Goal: Book appointment/travel/reservation

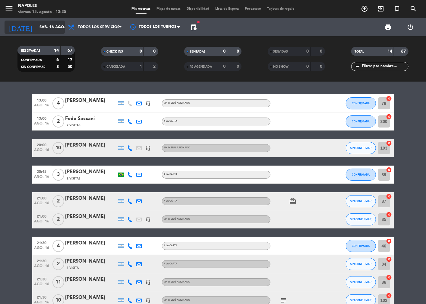
click at [60, 27] on icon "arrow_drop_down" at bounding box center [59, 27] width 7 height 7
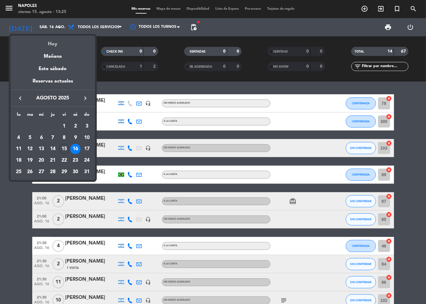
click at [55, 43] on div "Hoy" at bounding box center [53, 42] width 85 height 12
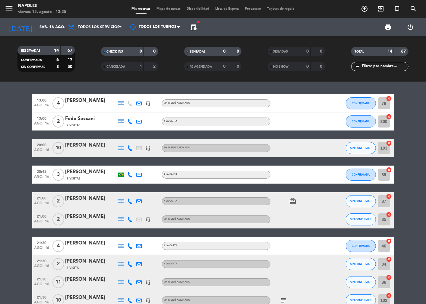
type input "vie. 15 ago."
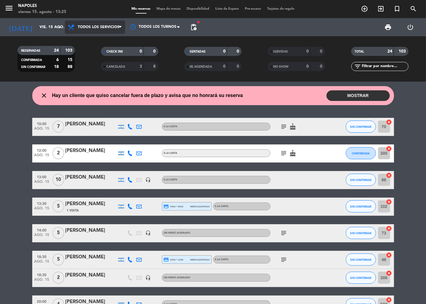
click at [122, 29] on span at bounding box center [122, 27] width 6 height 6
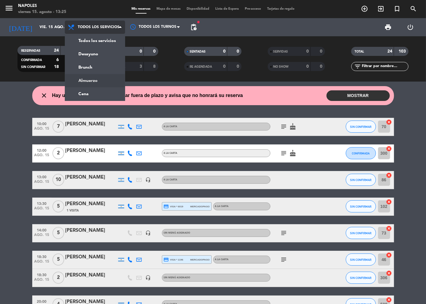
click at [92, 78] on div "menu Napoles viernes 15. agosto - 13:25 Mis reservas Mapa de mesas Disponibilid…" at bounding box center [213, 40] width 426 height 81
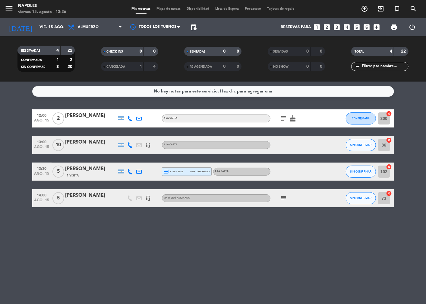
click at [286, 119] on icon "subject" at bounding box center [284, 118] width 7 height 7
click at [363, 119] on span "CONFIRMADA" at bounding box center [361, 117] width 18 height 3
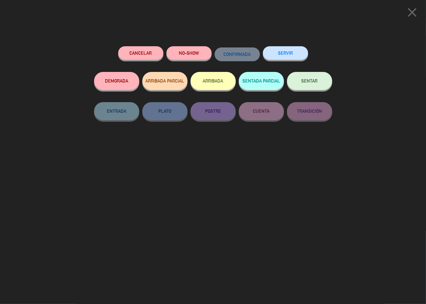
click at [409, 13] on icon "close" at bounding box center [412, 12] width 15 height 15
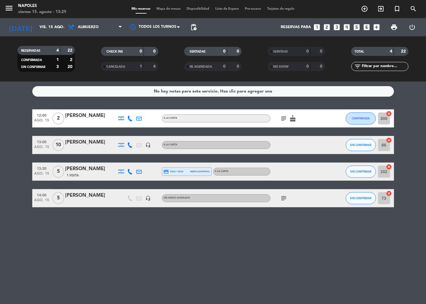
click at [281, 10] on span "Tarjetas de regalo" at bounding box center [281, 8] width 34 height 3
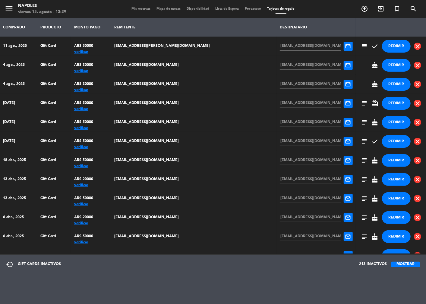
click at [391, 65] on button "REDIMIR" at bounding box center [396, 65] width 29 height 13
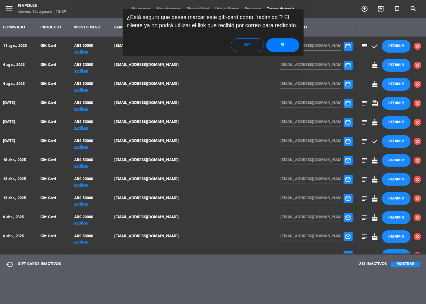
click at [285, 46] on button "Si" at bounding box center [282, 45] width 33 height 14
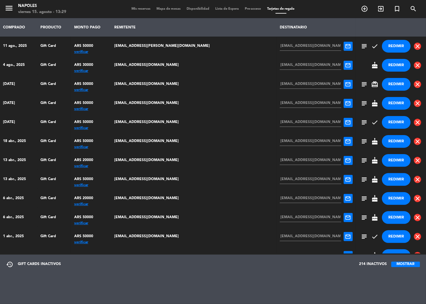
click at [388, 66] on button "REDIMIR" at bounding box center [396, 65] width 29 height 13
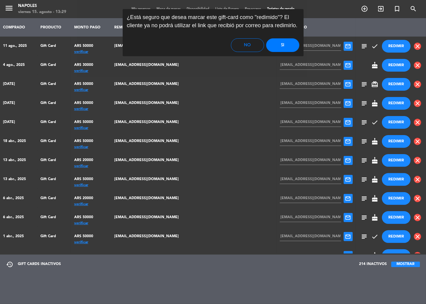
drag, startPoint x: 286, startPoint y: 47, endPoint x: 364, endPoint y: 127, distance: 111.6
click at [286, 48] on button "Si" at bounding box center [282, 45] width 33 height 14
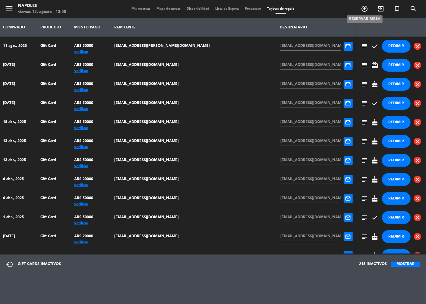
click at [363, 9] on icon "add_circle_outline" at bounding box center [364, 8] width 7 height 7
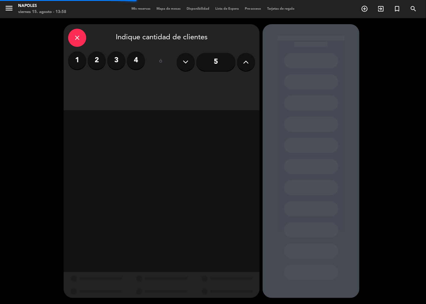
click at [133, 61] on label "4" at bounding box center [136, 60] width 18 height 18
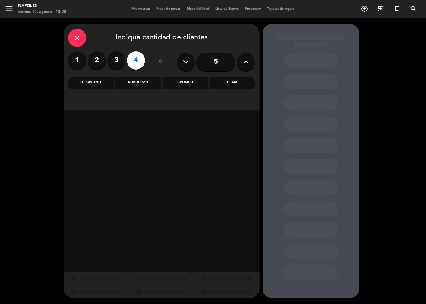
click at [242, 85] on div "Cena" at bounding box center [233, 83] width 46 height 12
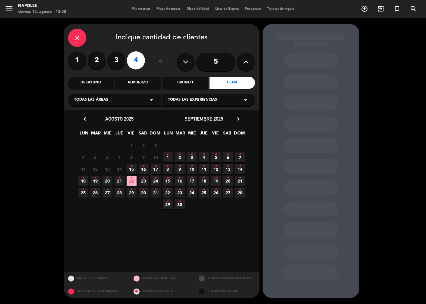
click at [131, 170] on icon "•" at bounding box center [132, 166] width 2 height 10
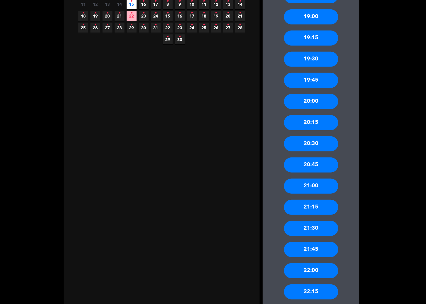
scroll to position [168, 0]
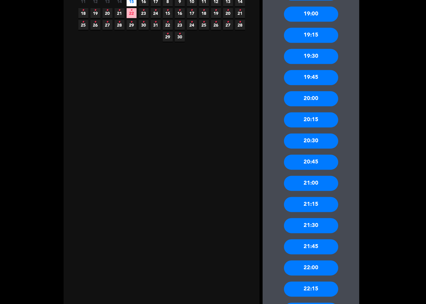
click at [325, 182] on div "21:00" at bounding box center [311, 183] width 54 height 15
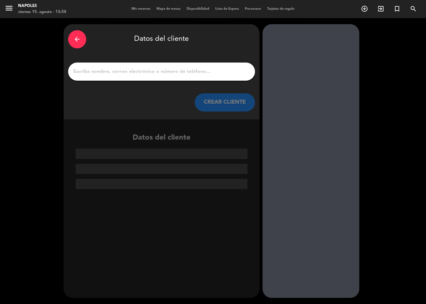
click at [171, 75] on input "1" at bounding box center [162, 71] width 178 height 8
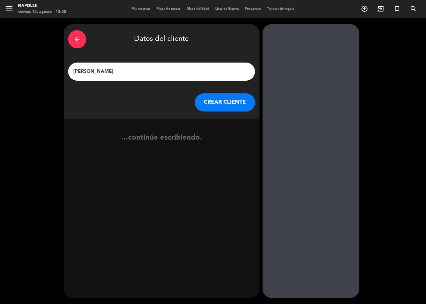
type input "[PERSON_NAME]"
click at [233, 103] on button "CREAR CLIENTE" at bounding box center [225, 102] width 60 height 18
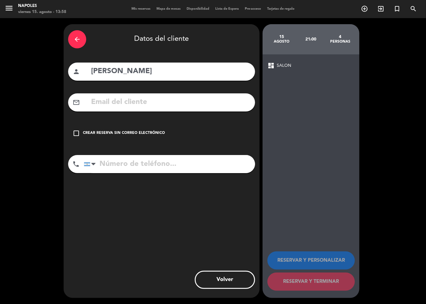
drag, startPoint x: 74, startPoint y: 134, endPoint x: 86, endPoint y: 144, distance: 15.5
click at [75, 138] on div "check_box_outline_blank Crear reserva sin correo electrónico" at bounding box center [161, 133] width 187 height 18
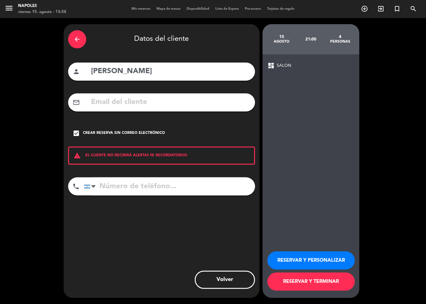
click at [122, 185] on input "tel" at bounding box center [169, 186] width 171 height 18
type input "1159776641"
click at [338, 261] on button "RESERVAR Y PERSONALIZAR" at bounding box center [312, 260] width 88 height 18
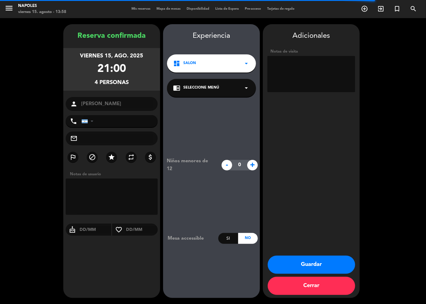
type input "[PHONE_NUMBER]"
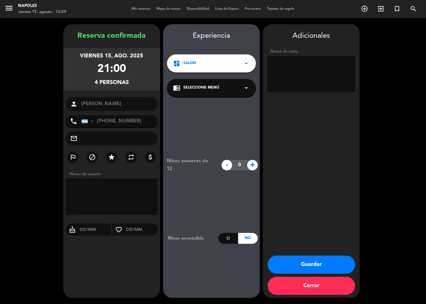
drag, startPoint x: 221, startPoint y: 89, endPoint x: 215, endPoint y: 97, distance: 9.7
click at [219, 92] on div "chrome_reader_mode Seleccione Menú arrow_drop_down" at bounding box center [211, 88] width 89 height 18
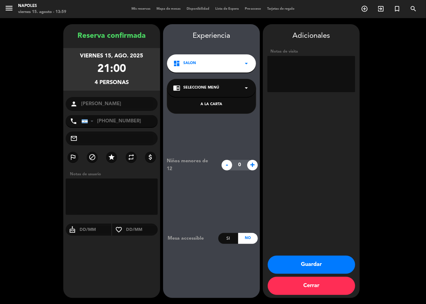
click at [207, 106] on div "A LA CARTA" at bounding box center [211, 104] width 77 height 6
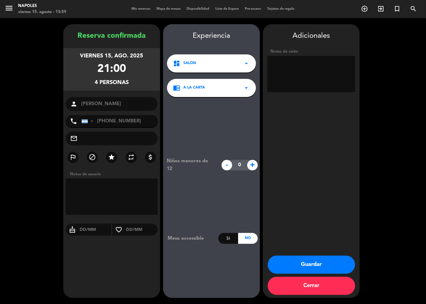
click at [309, 264] on button "Guardar" at bounding box center [312, 264] width 88 height 18
